Goal: Use online tool/utility: Utilize a website feature to perform a specific function

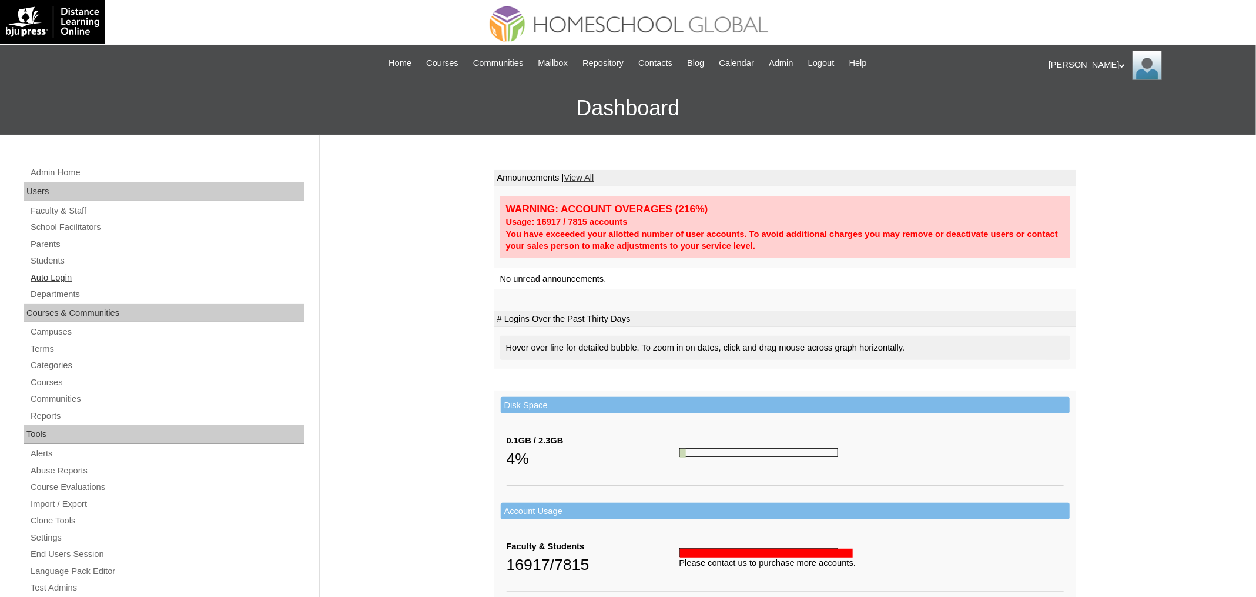
click at [56, 272] on link "Auto Login" at bounding box center [166, 277] width 275 height 15
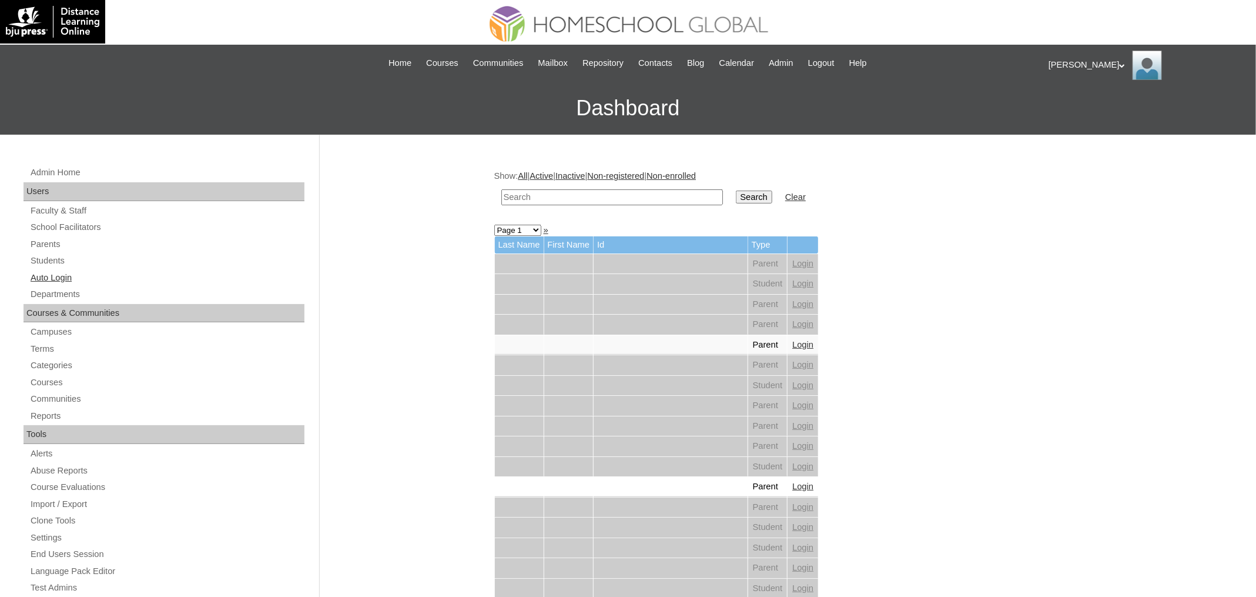
click at [61, 275] on link "Auto Login" at bounding box center [166, 277] width 275 height 15
click at [511, 193] on input "text" at bounding box center [612, 197] width 222 height 16
paste input "[PERSON_NAME]"
type input "[PERSON_NAME]"
click at [736, 190] on input "Search" at bounding box center [754, 196] width 36 height 13
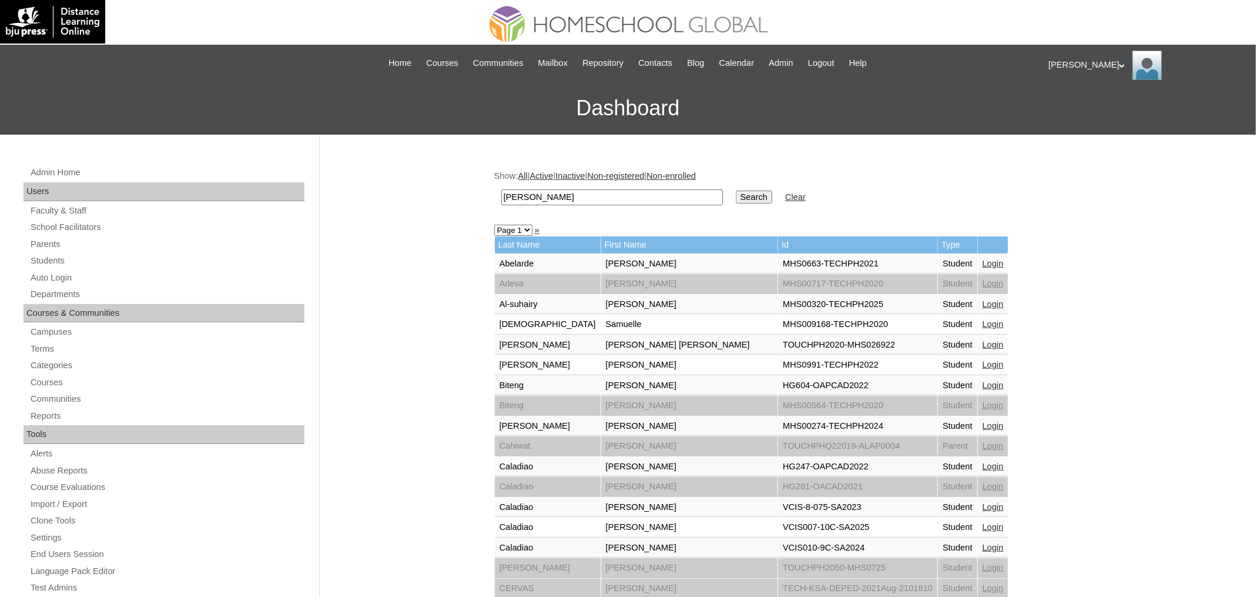
click at [567, 193] on input "Samuel" at bounding box center [612, 197] width 222 height 16
paste input "MHS00060-TECHPH2025"
type input "MHS00060-TECHPH2025"
click at [736, 190] on input "Search" at bounding box center [754, 196] width 36 height 13
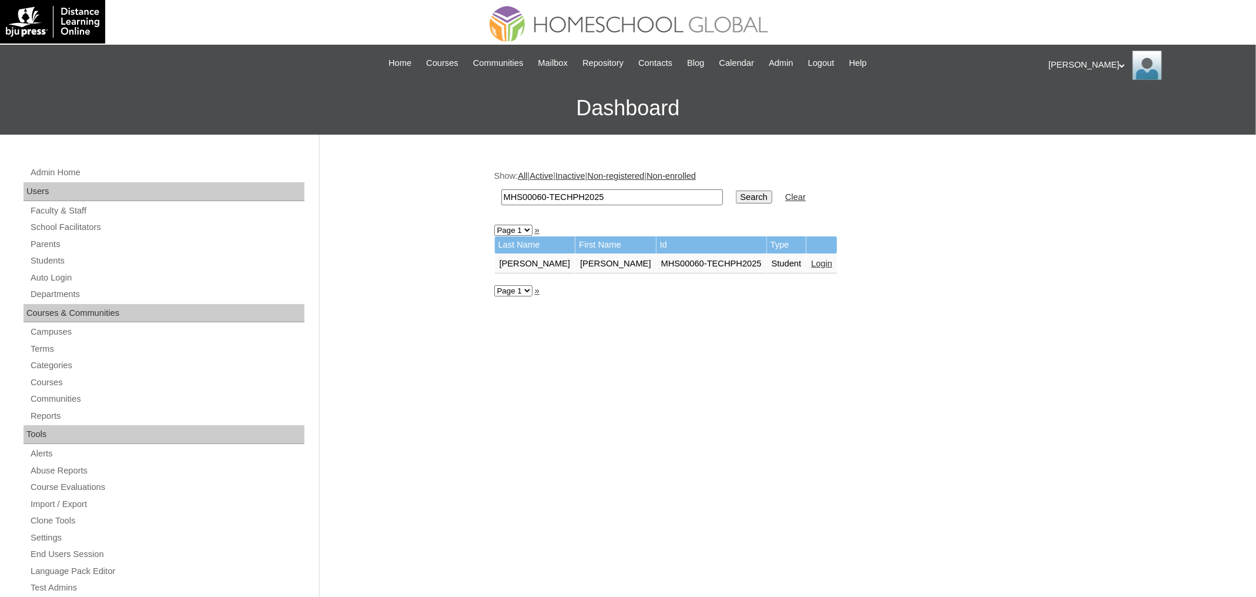
click at [811, 259] on link "Login" at bounding box center [821, 263] width 21 height 9
